Goal: Information Seeking & Learning: Learn about a topic

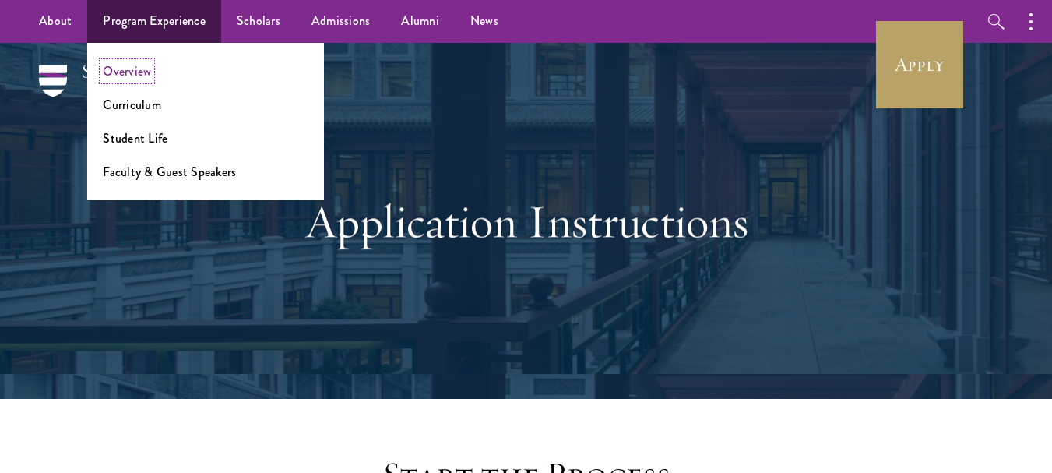
click at [143, 72] on link "Overview" at bounding box center [127, 71] width 48 height 18
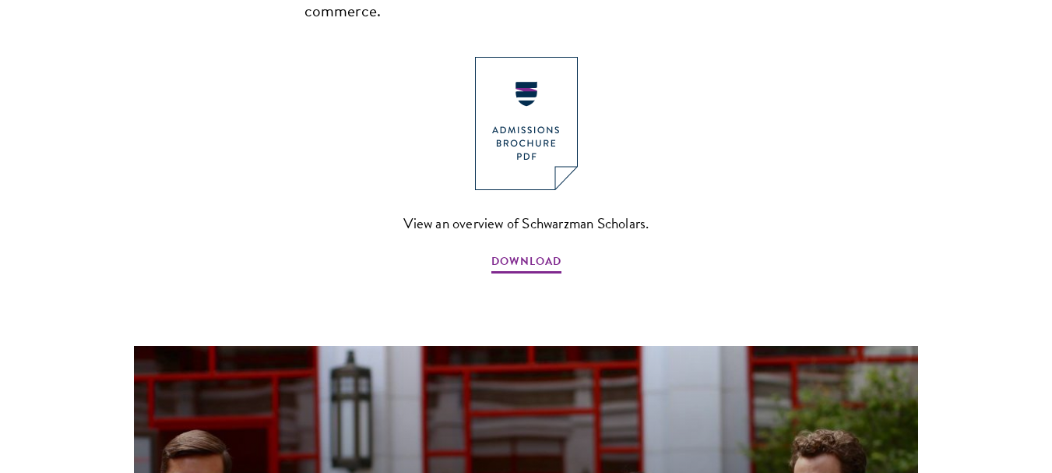
scroll to position [1296, 0]
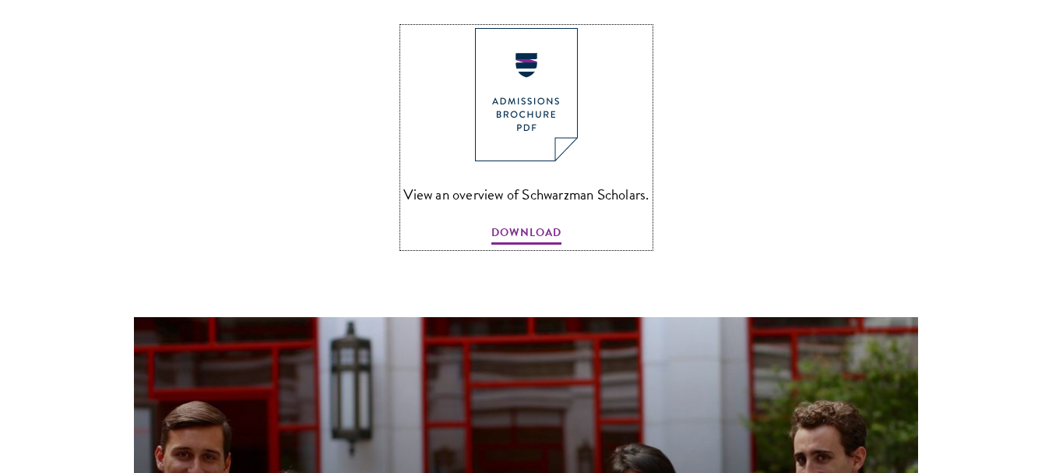
click at [526, 56] on img at bounding box center [526, 94] width 103 height 133
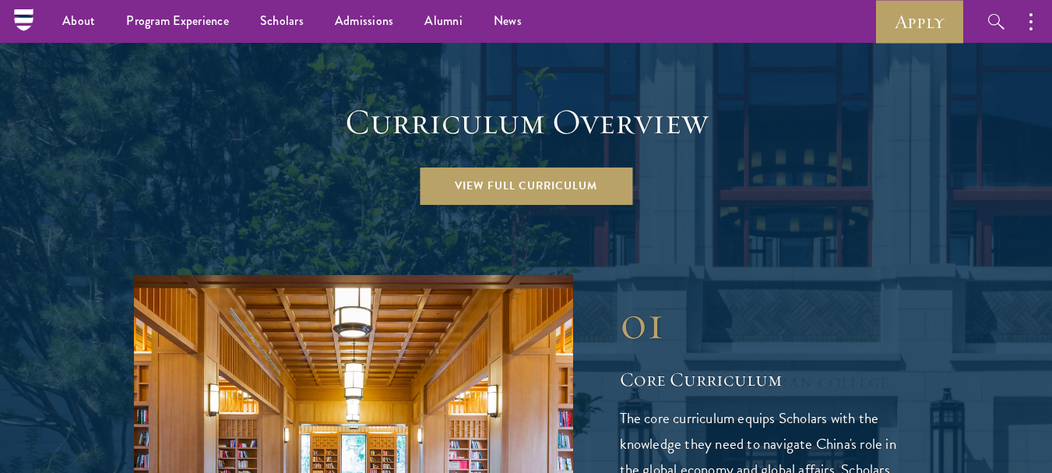
scroll to position [2126, 0]
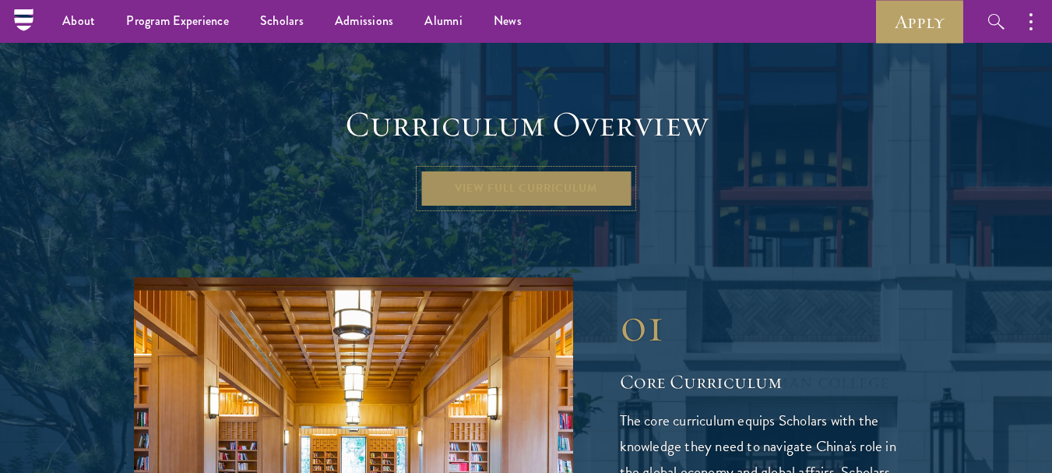
click at [512, 170] on link "View Full Curriculum" at bounding box center [526, 188] width 213 height 37
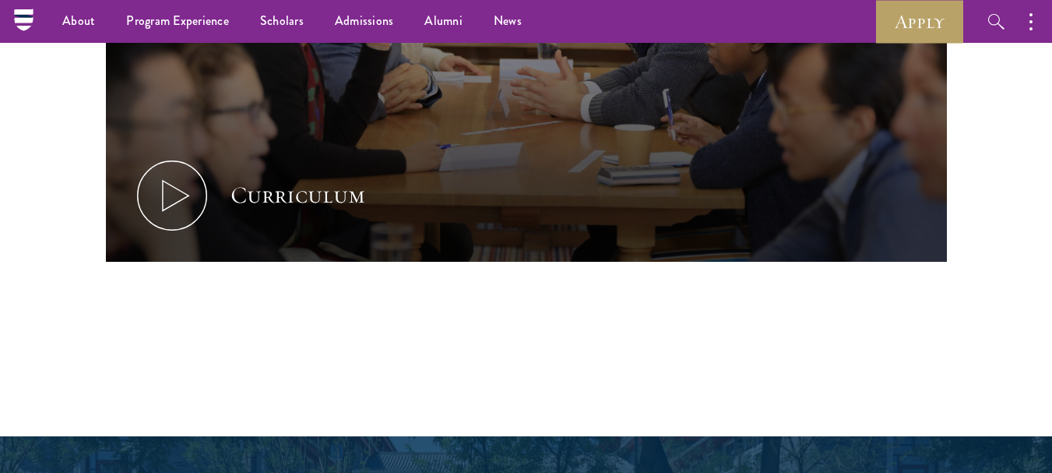
scroll to position [848, 0]
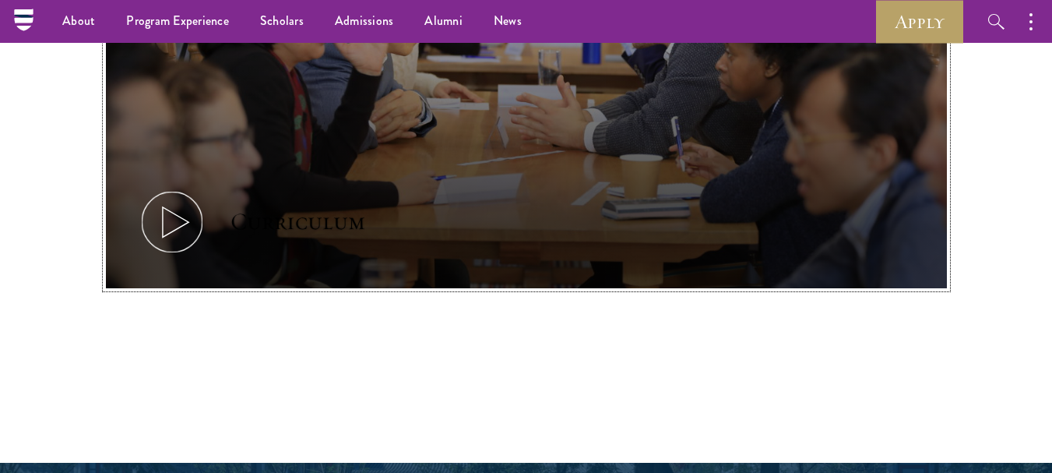
click at [145, 219] on icon at bounding box center [172, 222] width 70 height 70
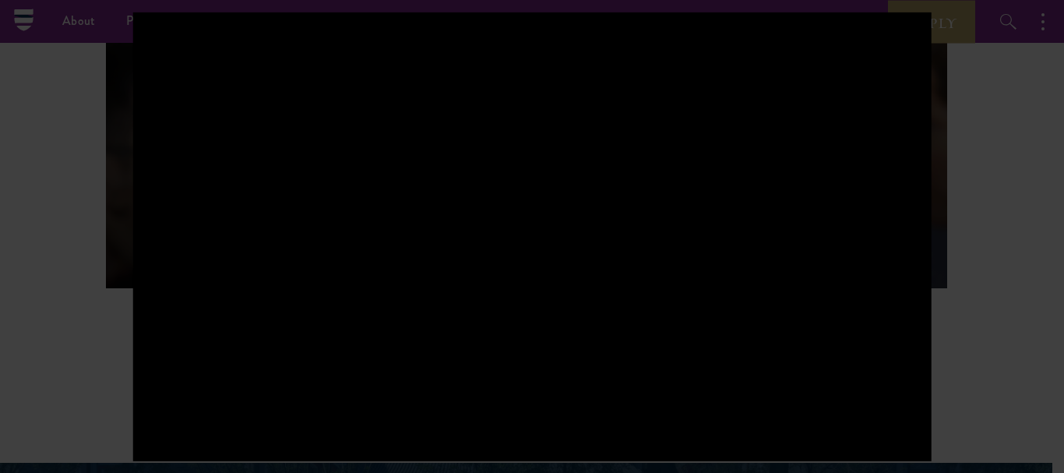
click at [1046, 251] on div at bounding box center [532, 236] width 1064 height 473
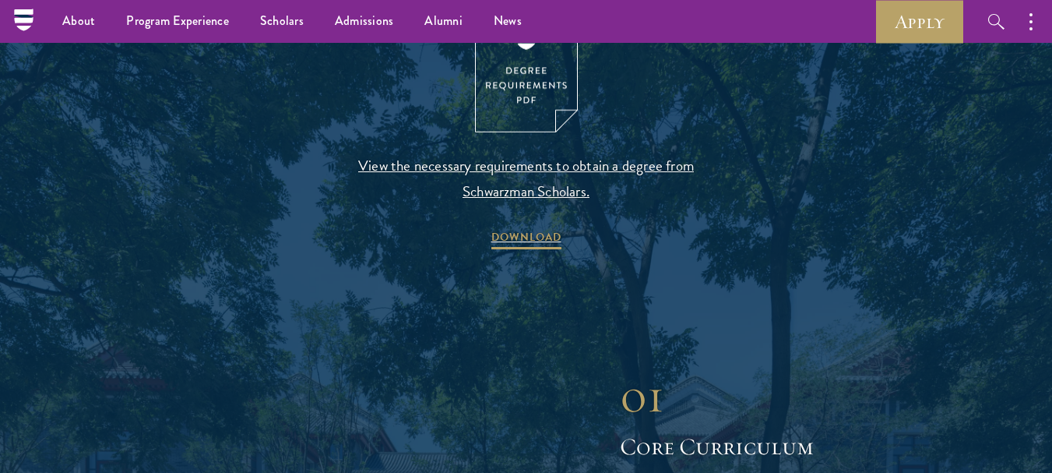
scroll to position [1738, 0]
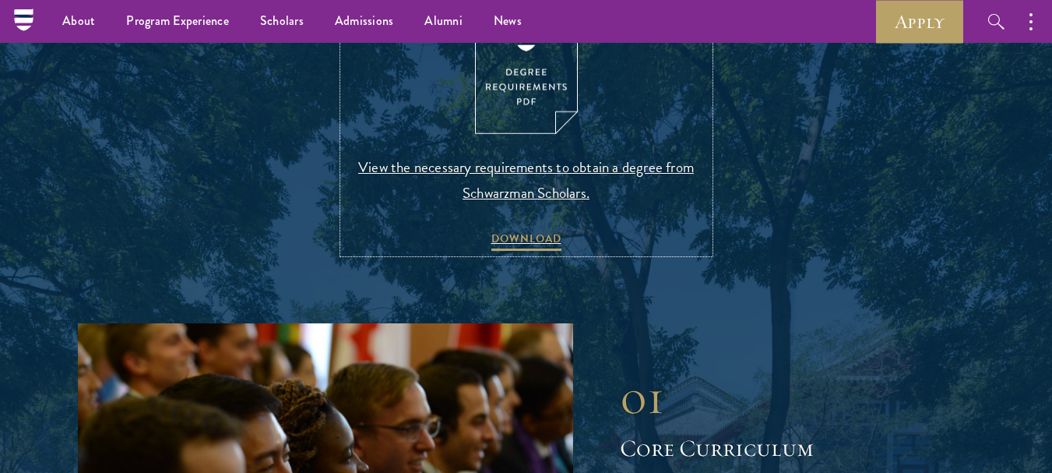
click at [544, 105] on img at bounding box center [526, 68] width 103 height 133
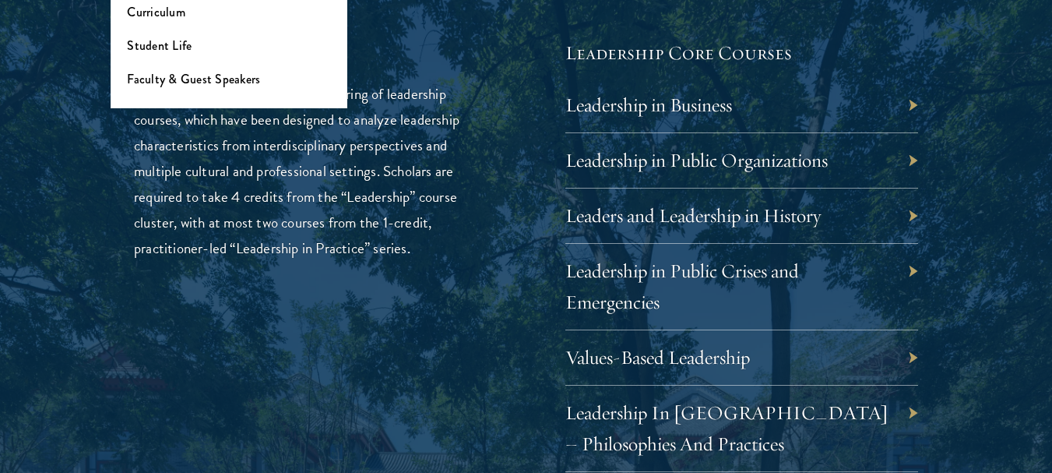
scroll to position [2592, 0]
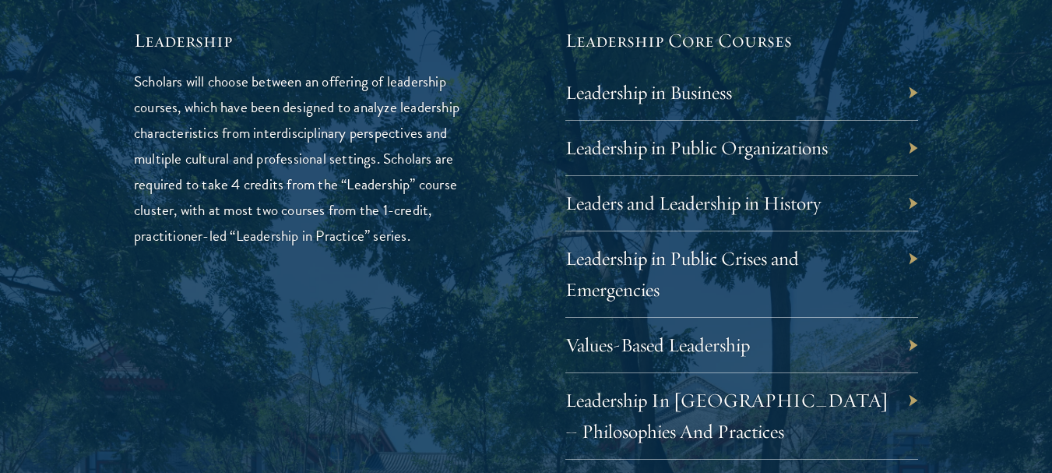
click at [659, 107] on div "Leadership in Business" at bounding box center [742, 92] width 354 height 55
click at [655, 94] on link "Leadership in Business" at bounding box center [660, 92] width 167 height 24
click at [908, 92] on div "Leadership in Business" at bounding box center [742, 92] width 354 height 55
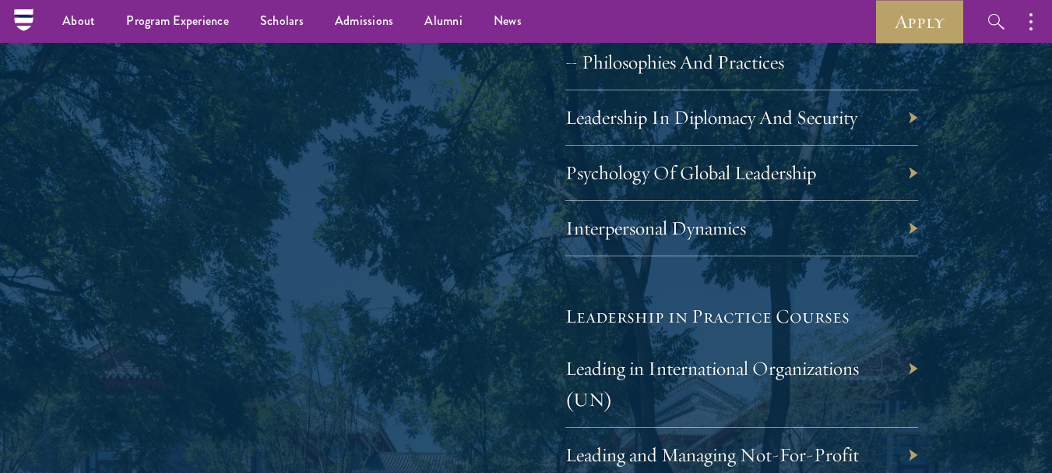
scroll to position [2956, 0]
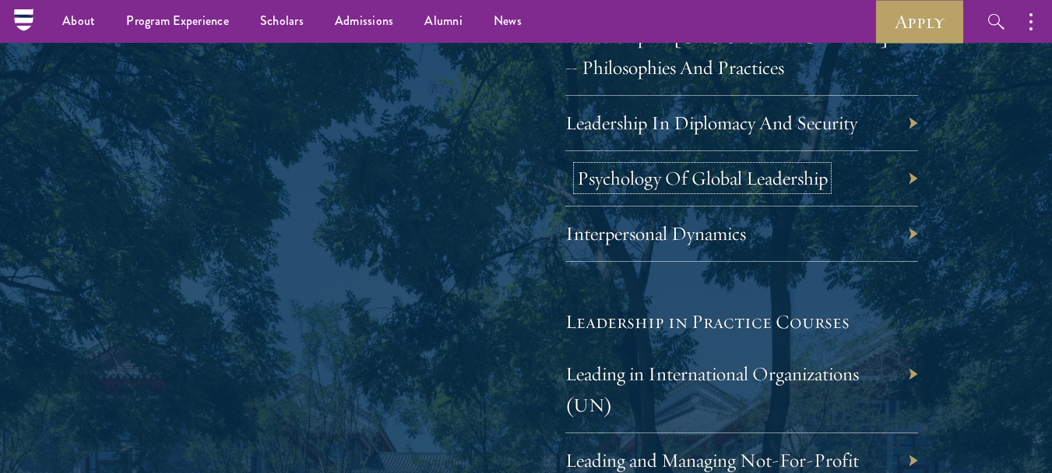
click at [665, 171] on link "Psychology Of Global Leadership" at bounding box center [702, 178] width 251 height 24
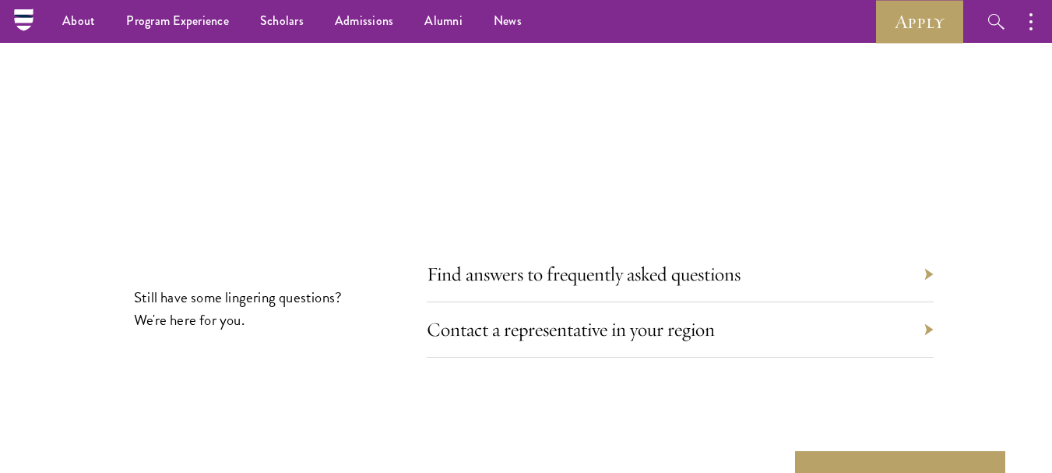
scroll to position [8498, 0]
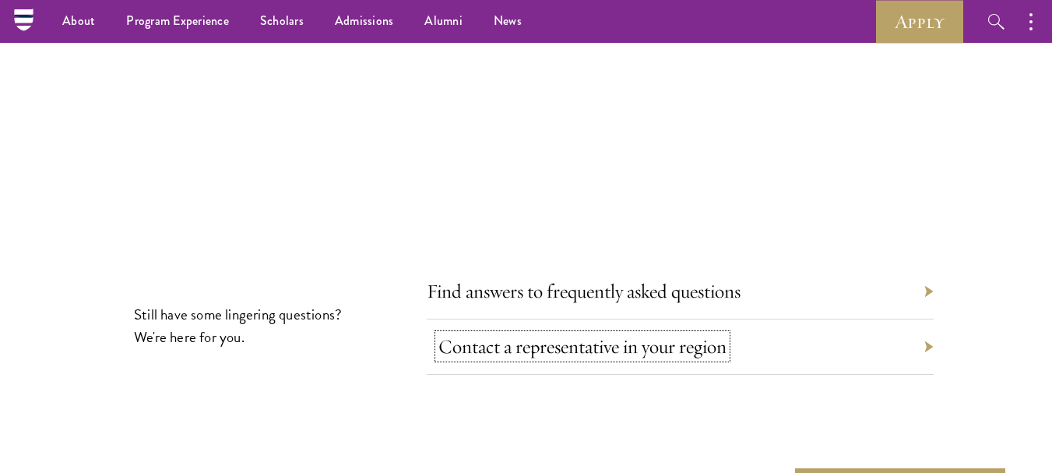
click at [636, 334] on link "Contact a representative in your region" at bounding box center [582, 346] width 288 height 24
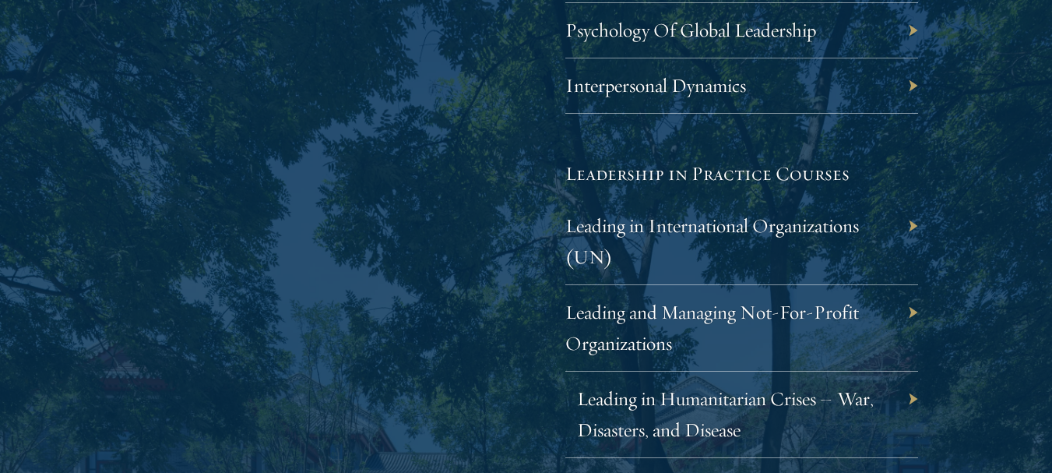
scroll to position [3179, 0]
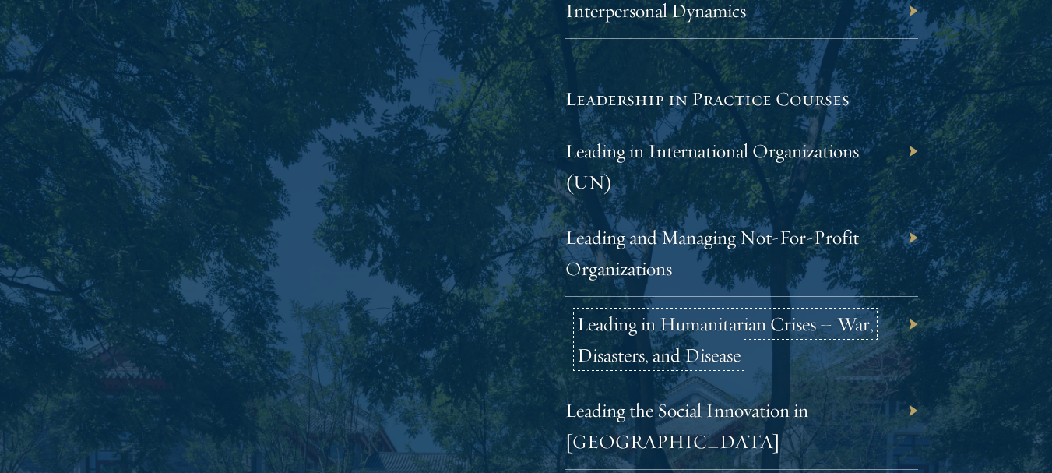
click at [742, 323] on link "Leading in Humanitarian Crises – War, Disasters, and Disease" at bounding box center [725, 338] width 297 height 55
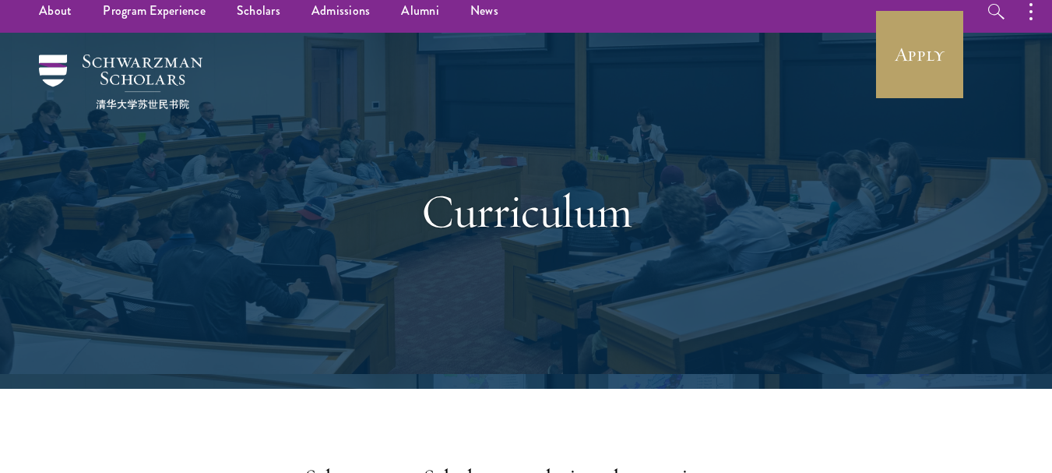
scroll to position [0, 0]
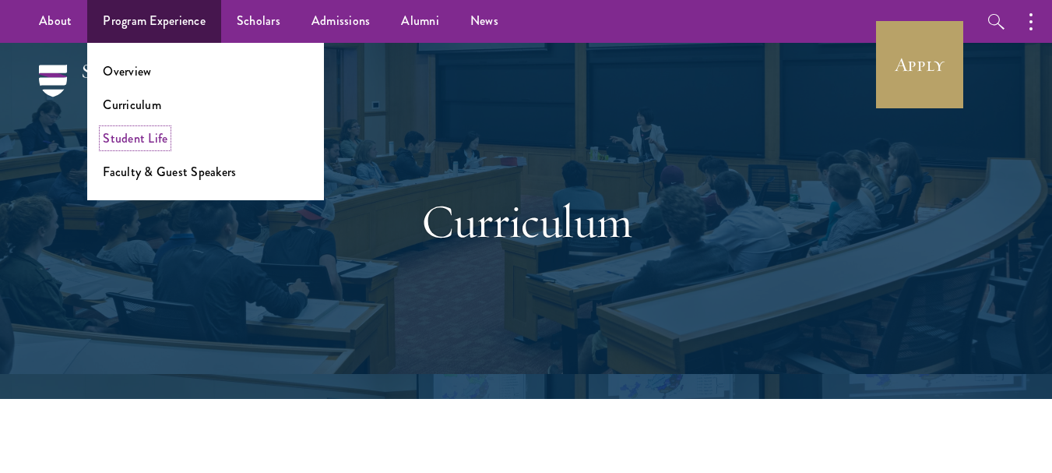
click at [144, 139] on link "Student Life" at bounding box center [135, 138] width 65 height 18
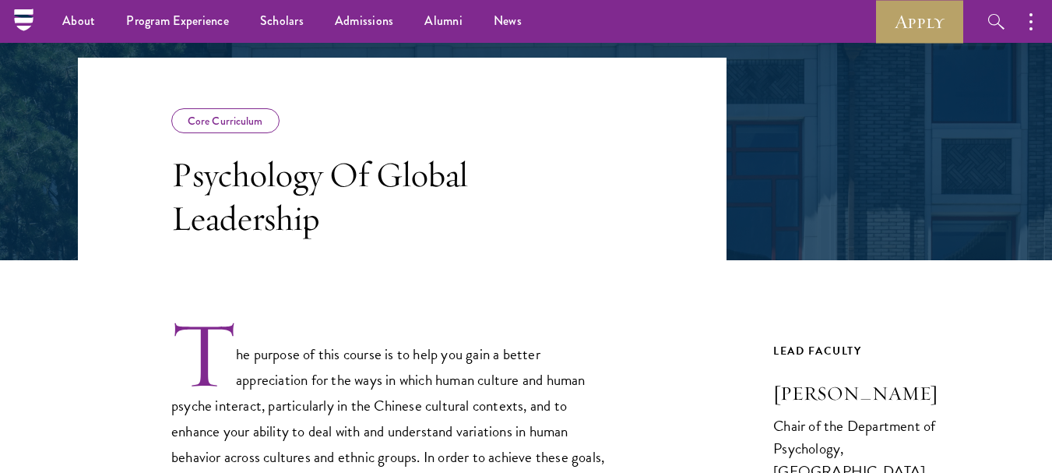
scroll to position [212, 0]
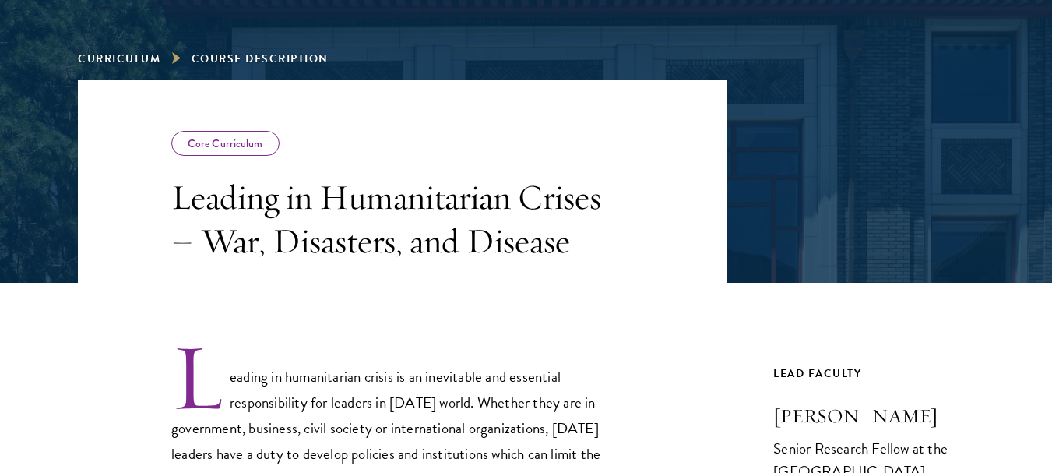
scroll to position [351, 0]
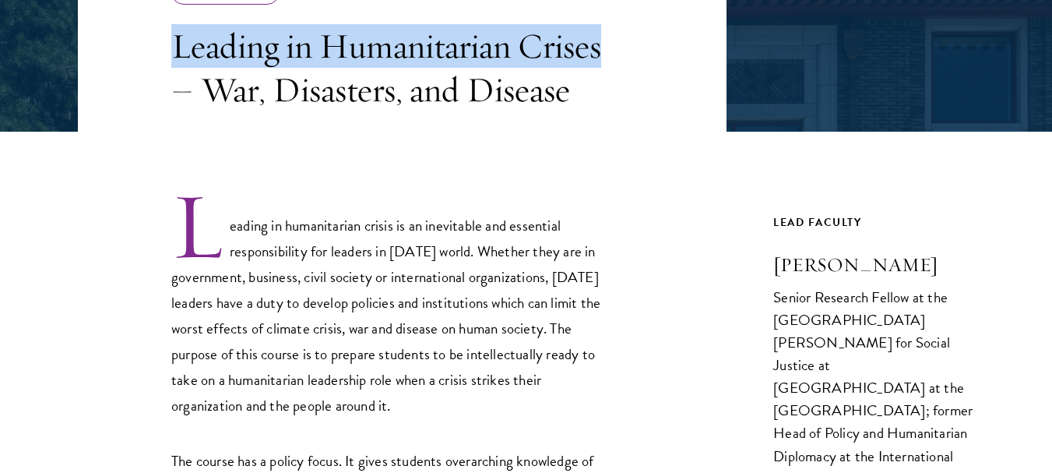
drag, startPoint x: 178, startPoint y: 48, endPoint x: 605, endPoint y: 62, distance: 427.8
click at [605, 62] on h3 "Leading in Humanitarian Crises – War, Disasters, and Disease" at bounding box center [393, 67] width 444 height 87
copy h3 "Leading in Humanitarian Crises"
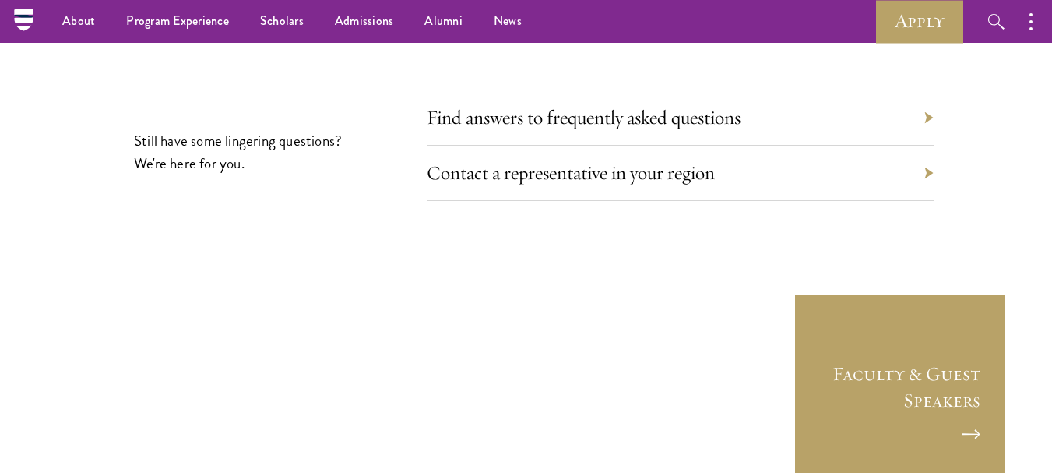
scroll to position [5045, 0]
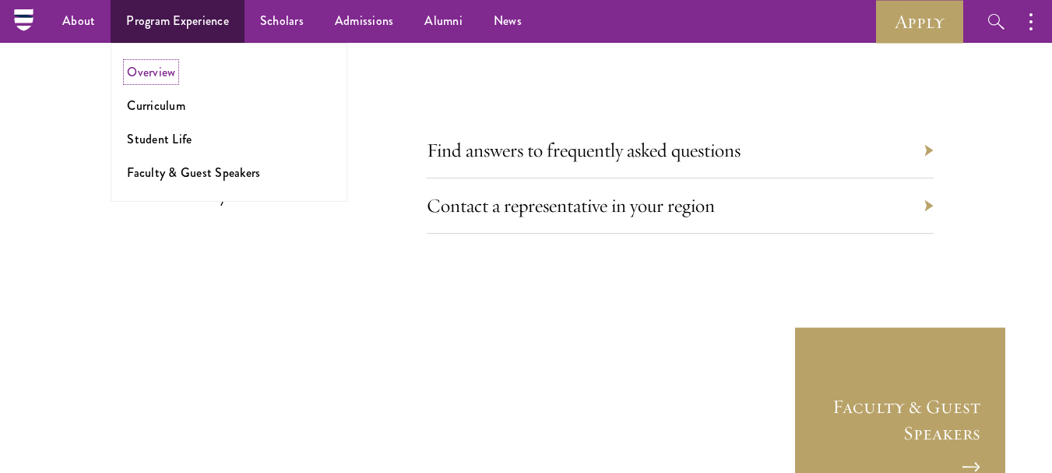
click at [166, 68] on link "Overview" at bounding box center [151, 72] width 48 height 18
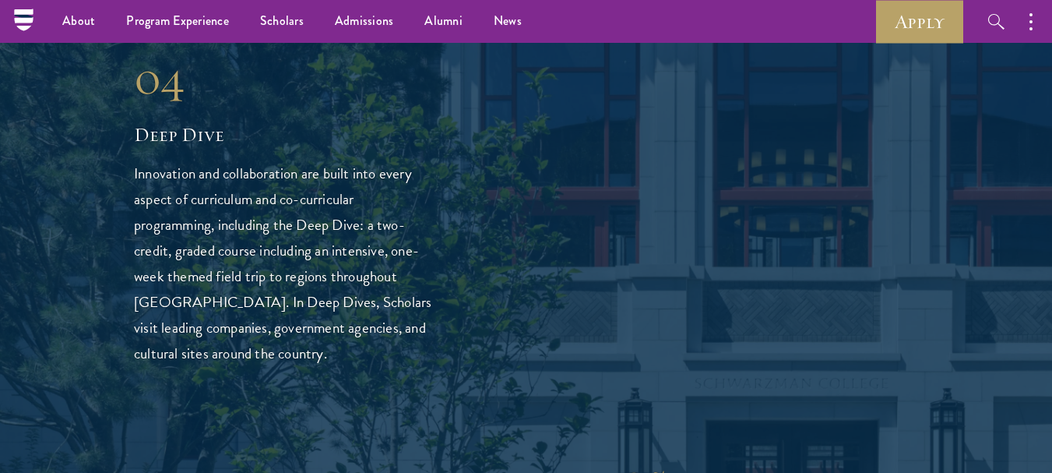
scroll to position [3580, 0]
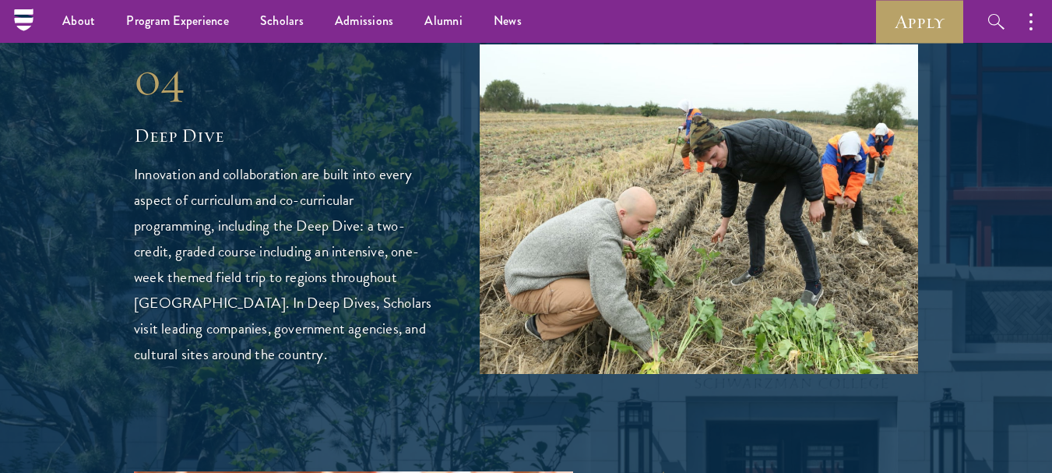
click at [594, 237] on img at bounding box center [699, 208] width 439 height 329
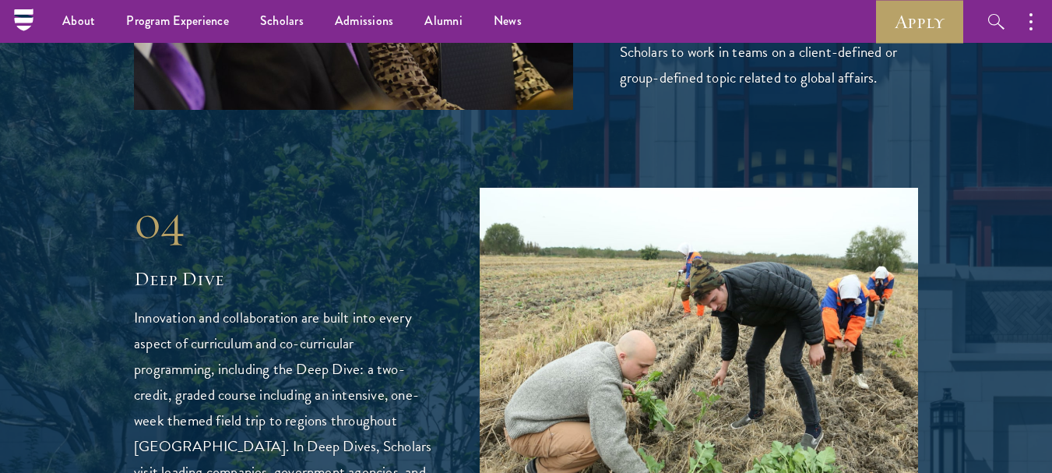
scroll to position [3313, 0]
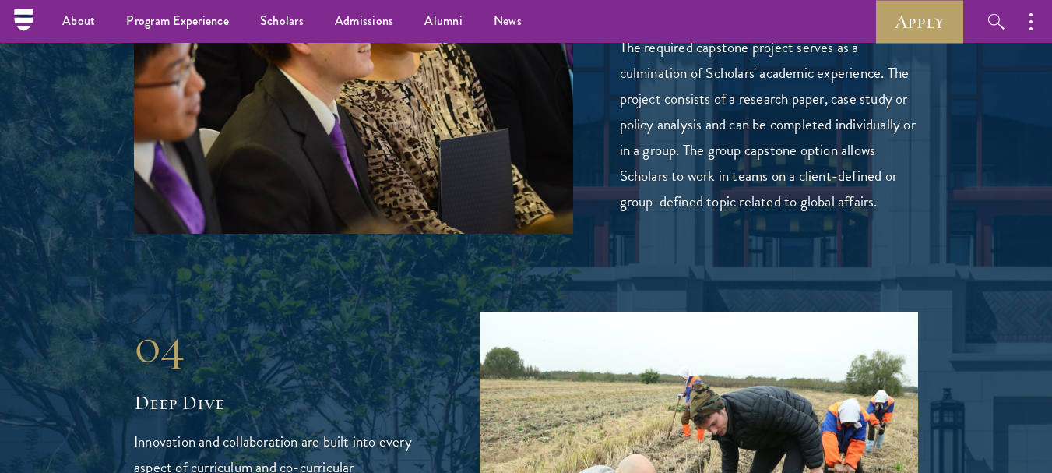
click at [150, 318] on div "04" at bounding box center [283, 346] width 299 height 56
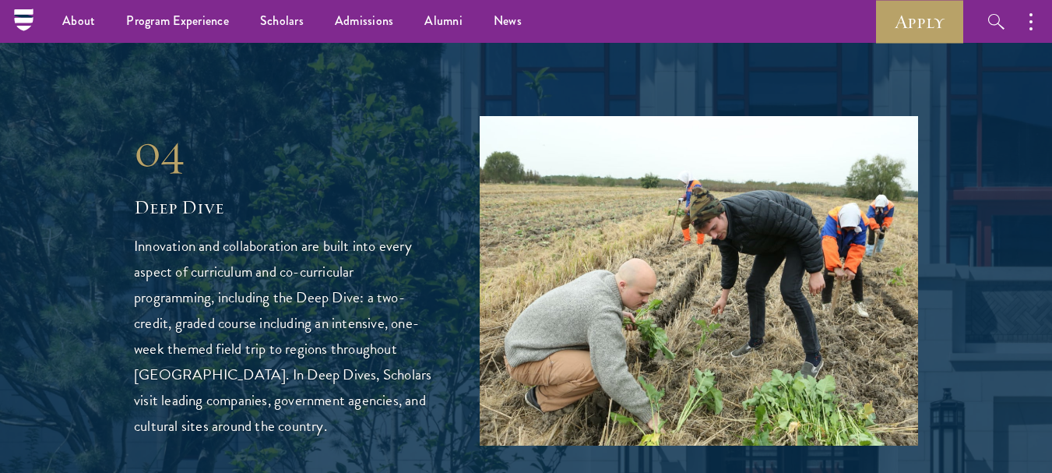
scroll to position [3468, 0]
